Goal: Check status: Check status

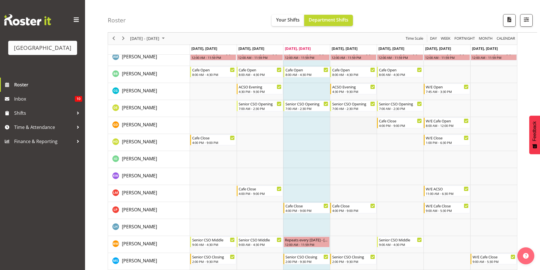
scroll to position [57, 0]
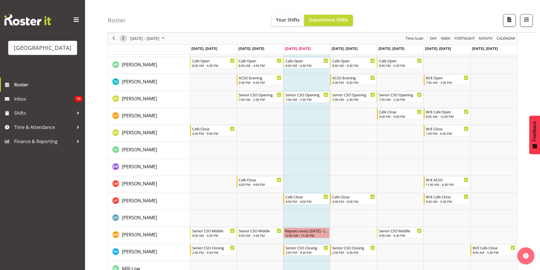
click at [122, 39] on span "Next" at bounding box center [123, 38] width 7 height 7
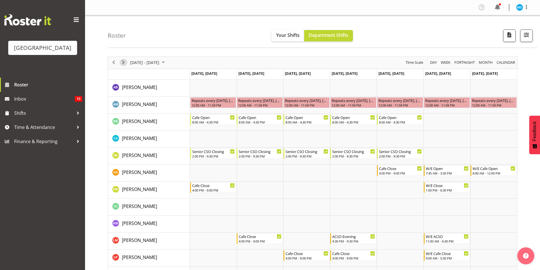
click at [120, 60] on span "Next" at bounding box center [123, 62] width 7 height 7
click at [126, 63] on span "Next" at bounding box center [123, 62] width 7 height 7
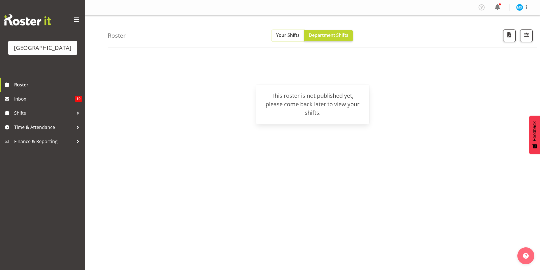
click at [289, 41] on button "Your Shifts" at bounding box center [288, 35] width 33 height 11
